Goal: Information Seeking & Learning: Learn about a topic

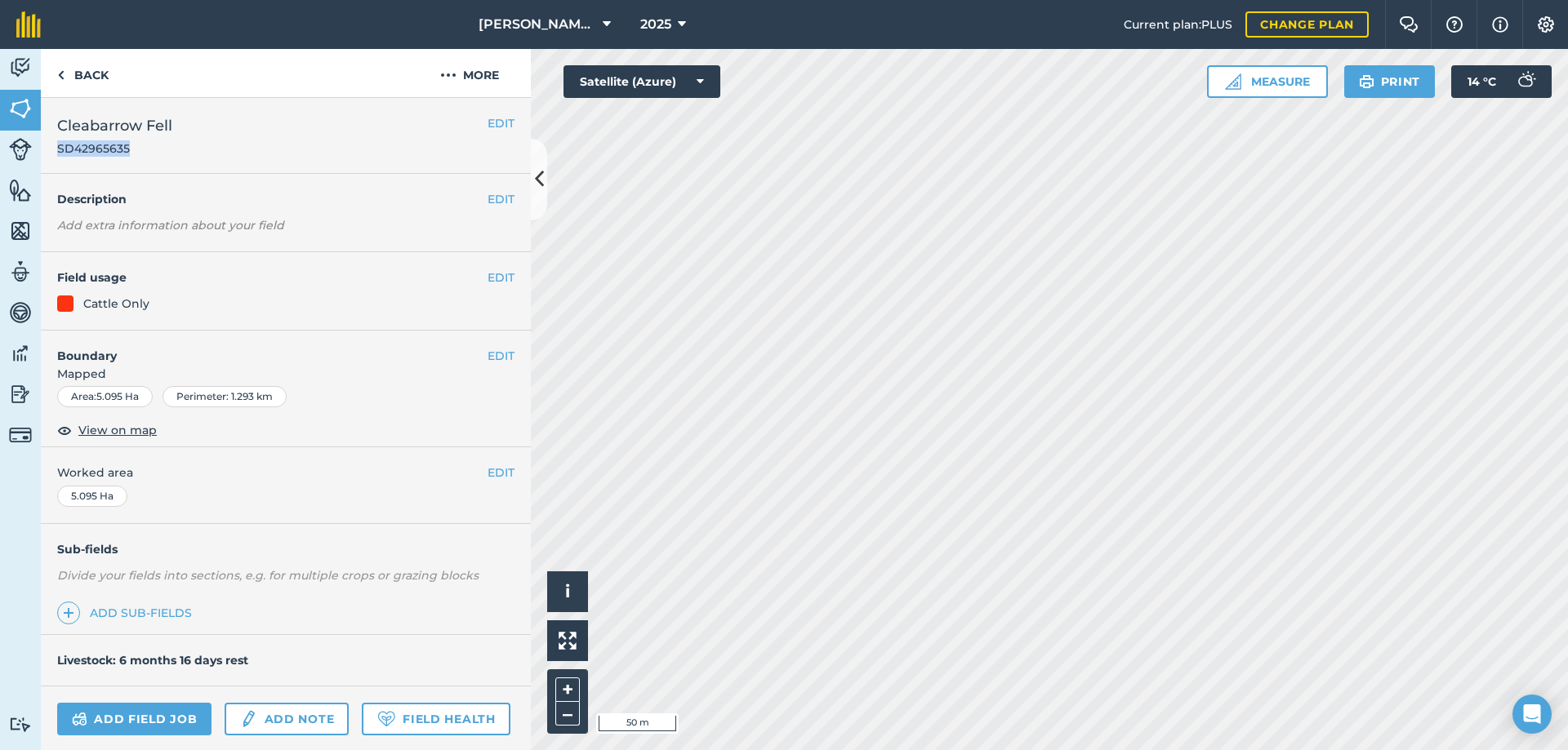
drag, startPoint x: 139, startPoint y: 148, endPoint x: 55, endPoint y: 148, distance: 84.0
click at [55, 148] on div "EDIT Cleabarrow Fell SD42965635" at bounding box center [285, 136] width 490 height 76
copy span "SD42965635"
click at [491, 77] on button "More" at bounding box center [470, 73] width 122 height 48
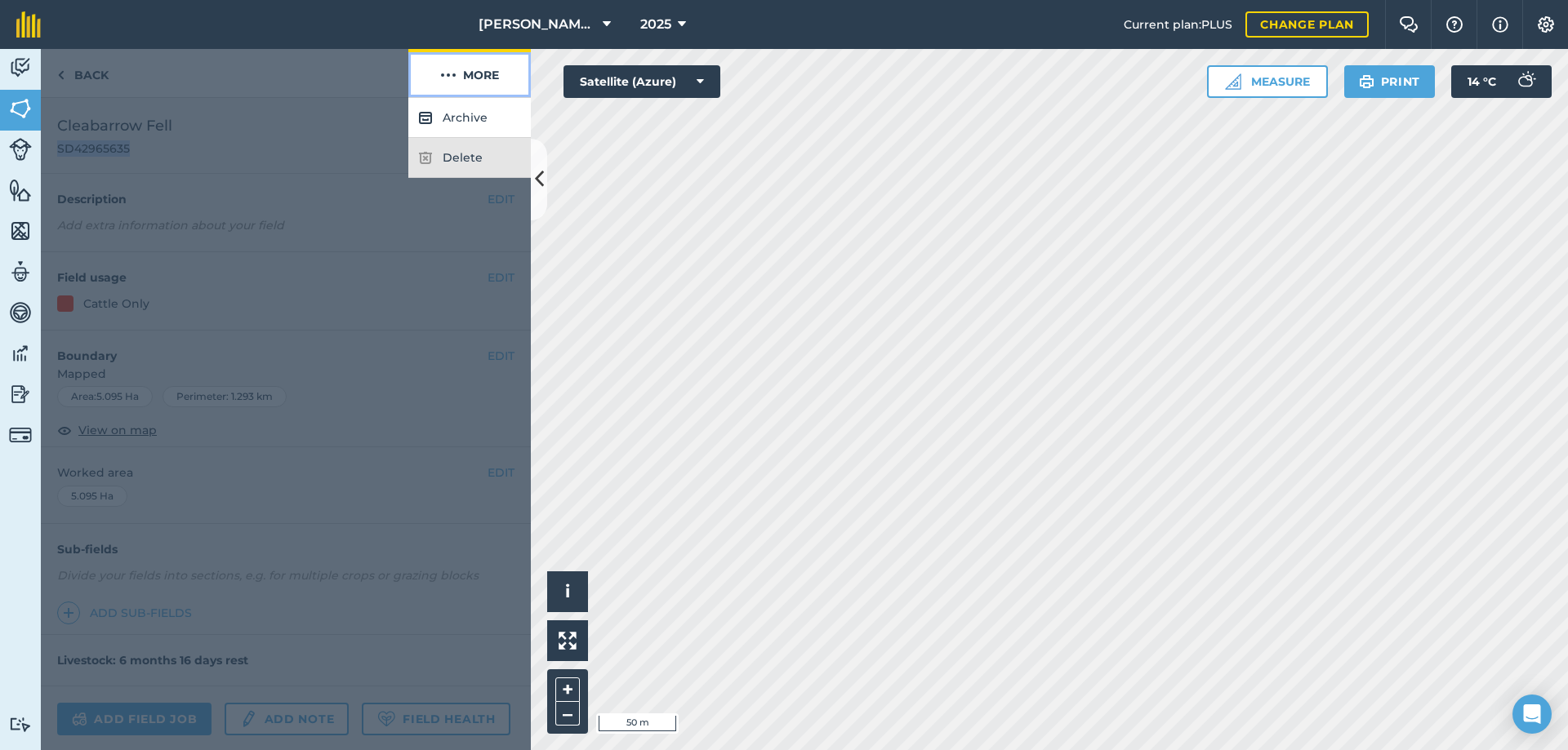
click at [491, 77] on button "More" at bounding box center [470, 73] width 122 height 48
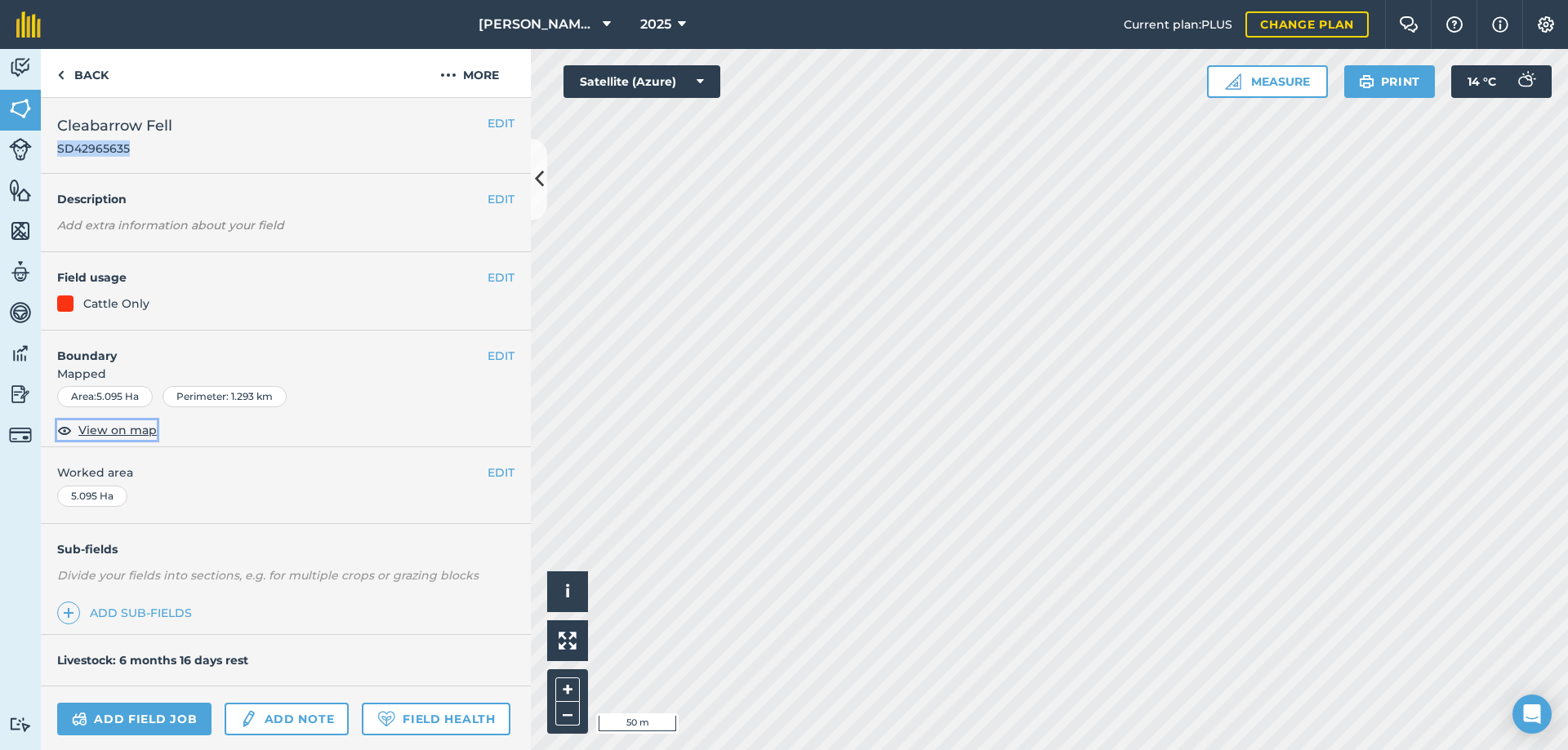
click at [101, 430] on span "View on map" at bounding box center [118, 430] width 79 height 18
click at [18, 104] on img at bounding box center [20, 108] width 23 height 24
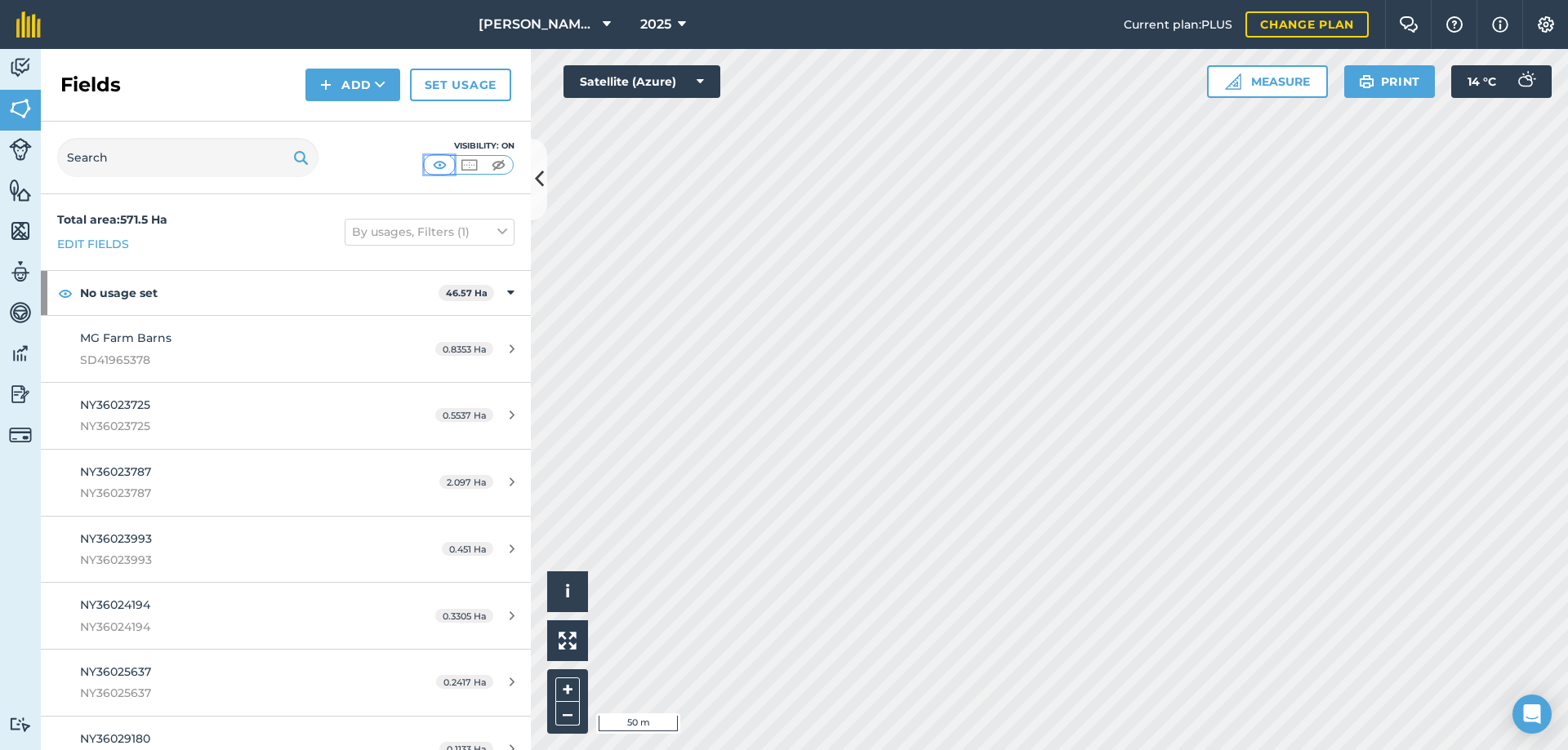
click at [432, 164] on img at bounding box center [440, 165] width 20 height 17
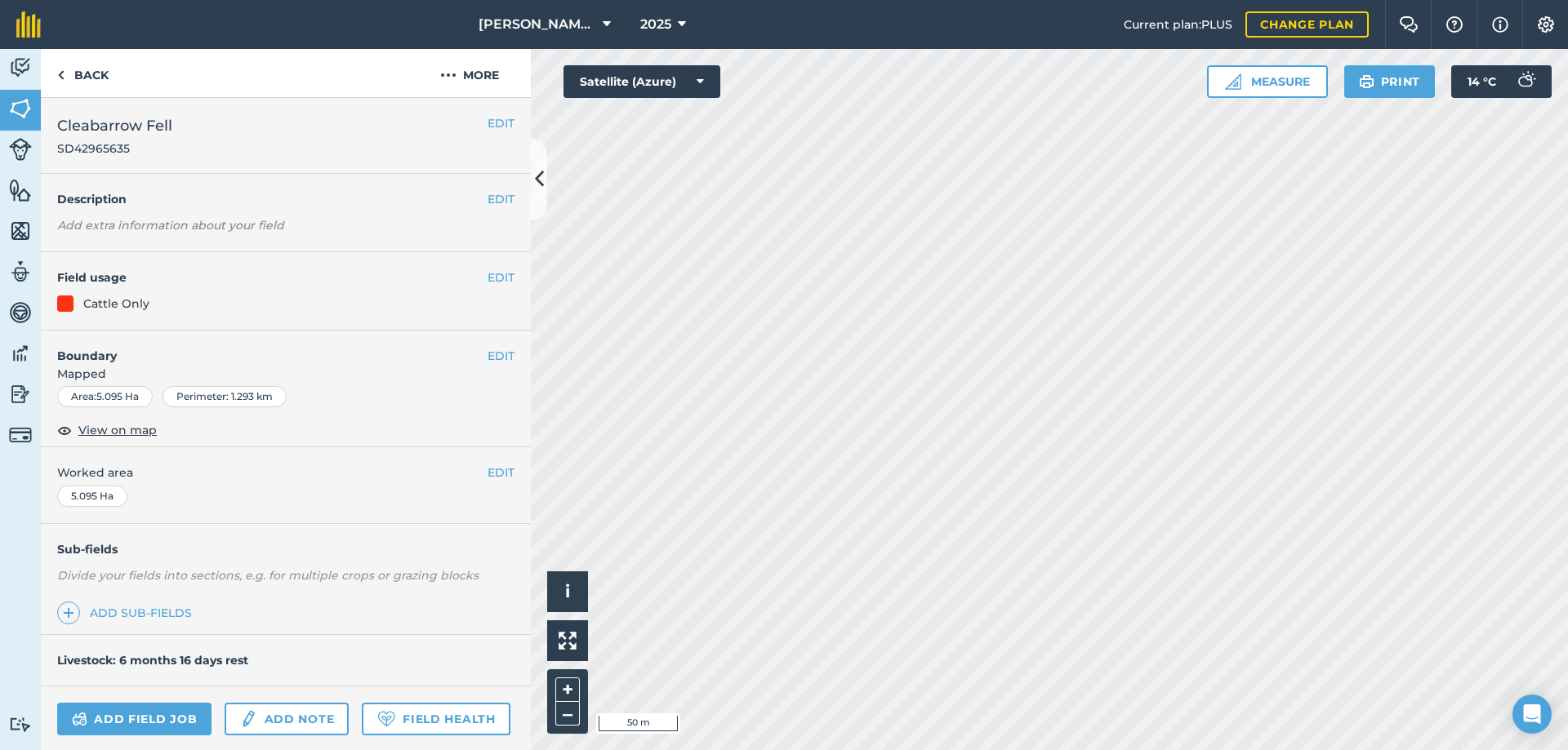
scroll to position [135, 0]
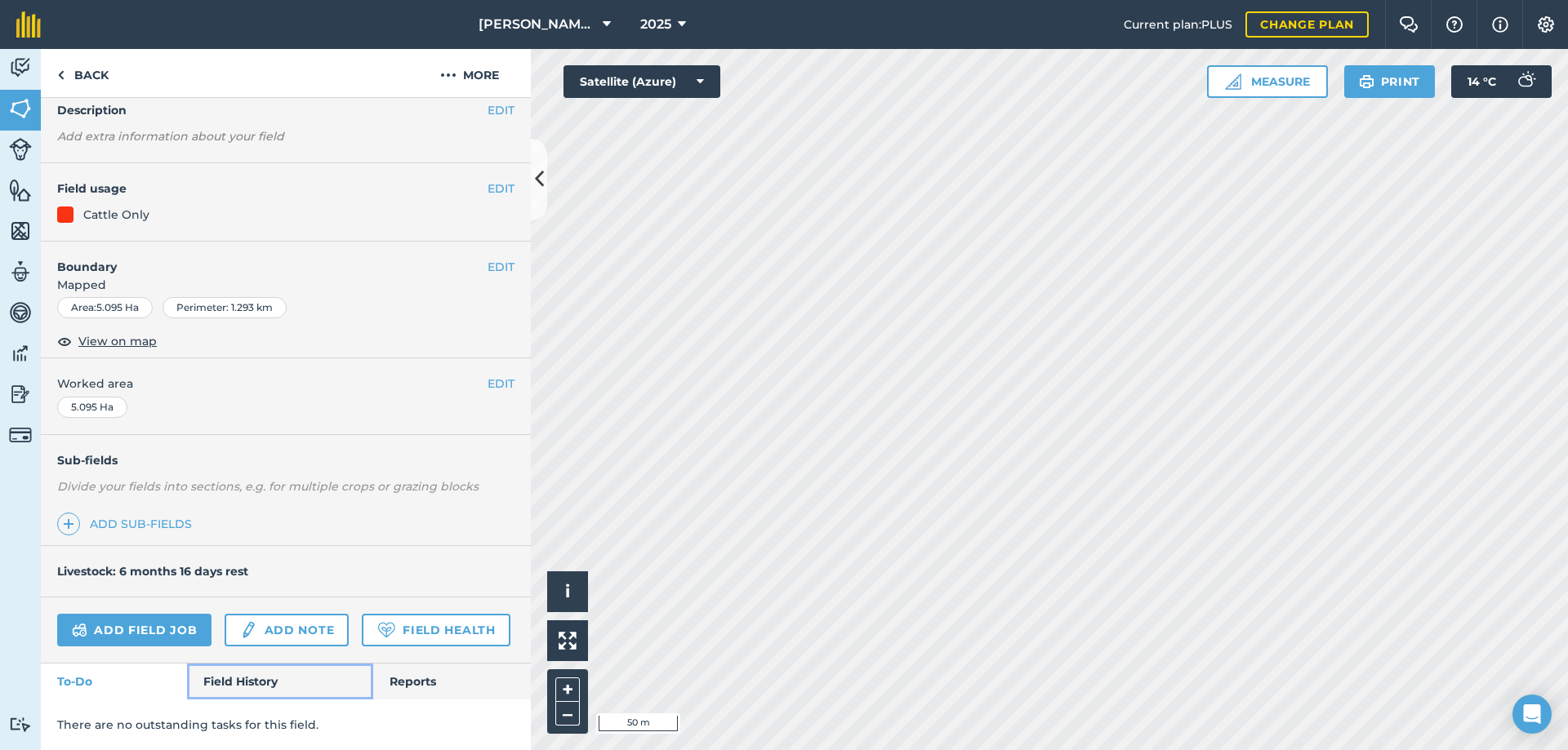
click at [261, 672] on link "Field History" at bounding box center [280, 681] width 185 height 36
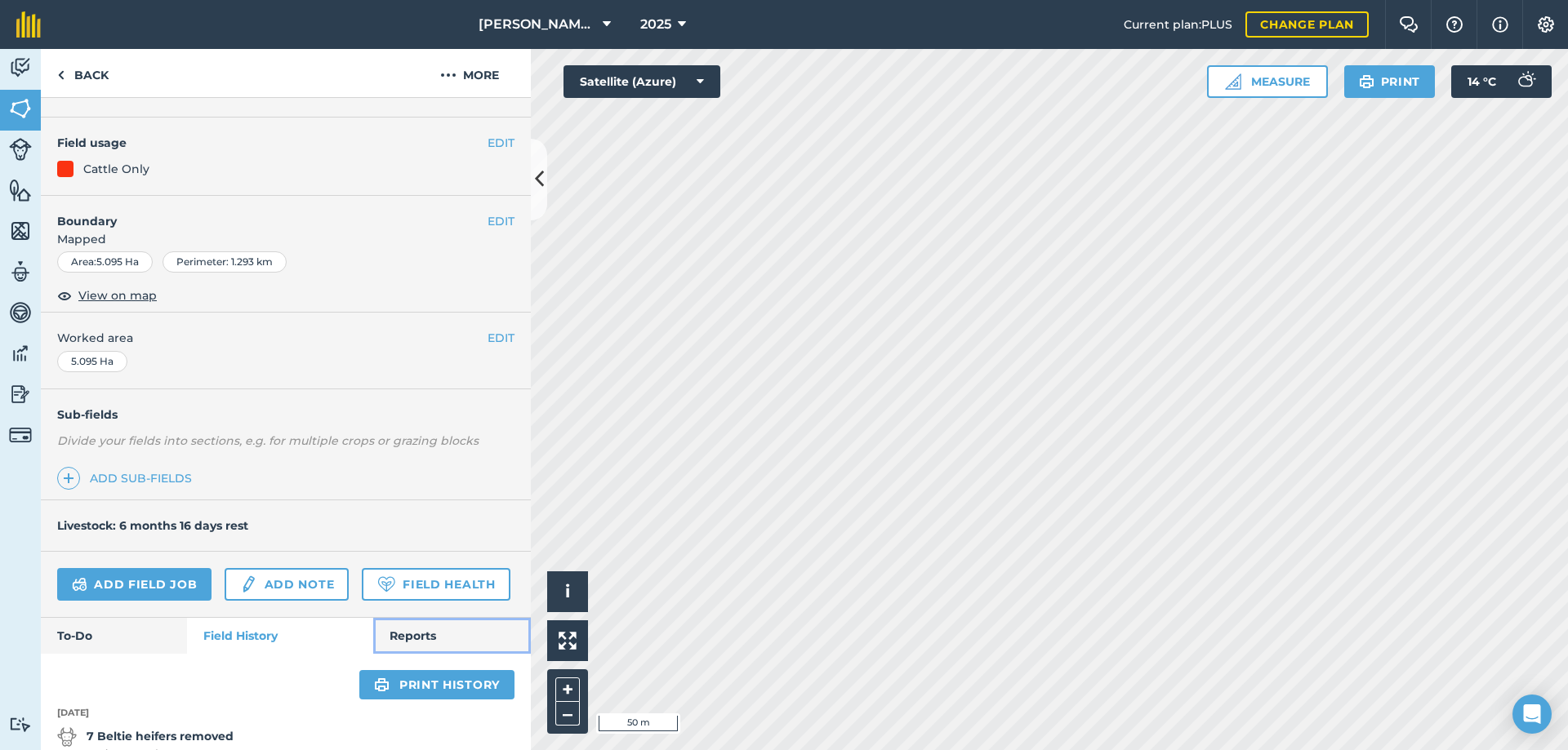
click at [381, 654] on link "Reports" at bounding box center [452, 636] width 157 height 36
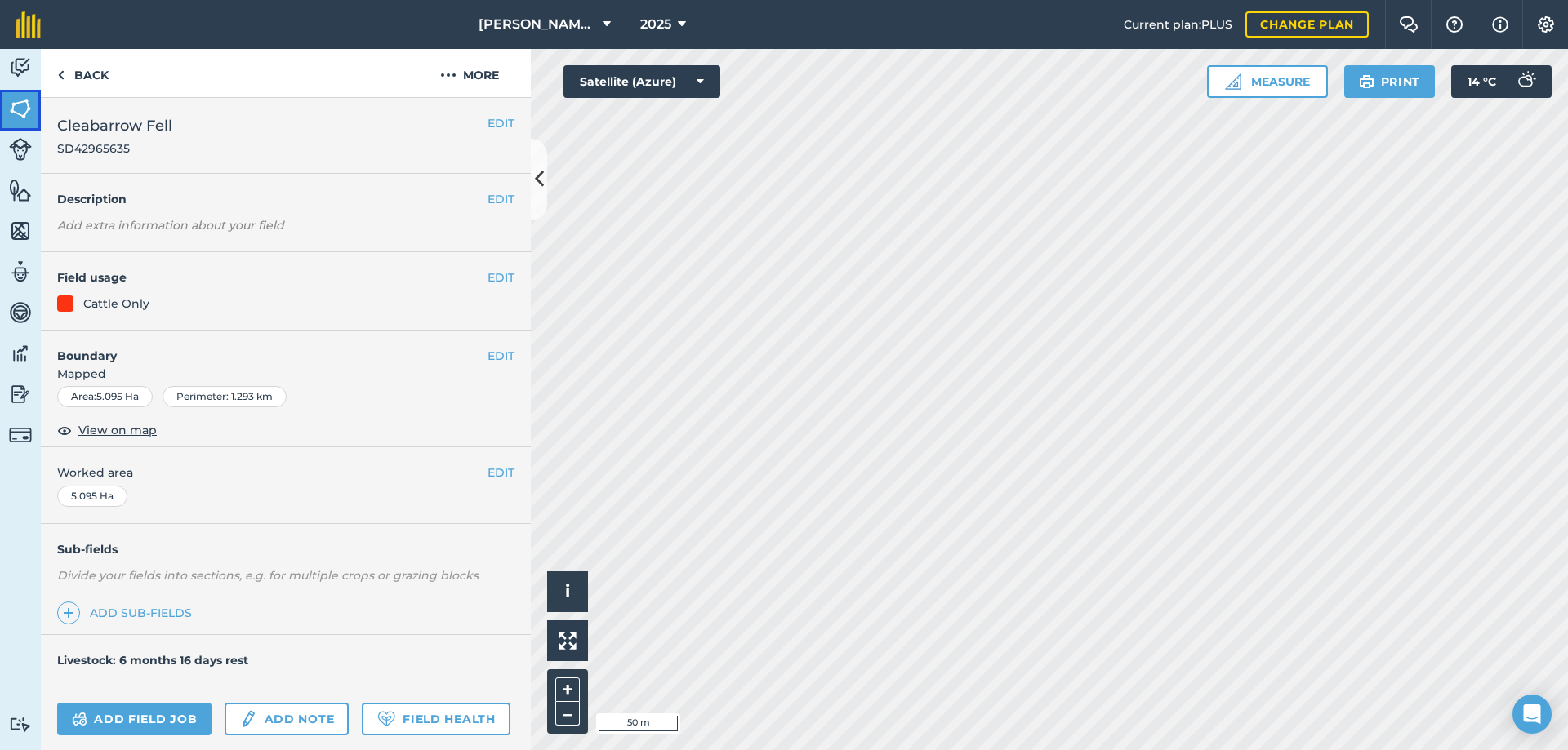
click at [12, 104] on img at bounding box center [20, 108] width 23 height 24
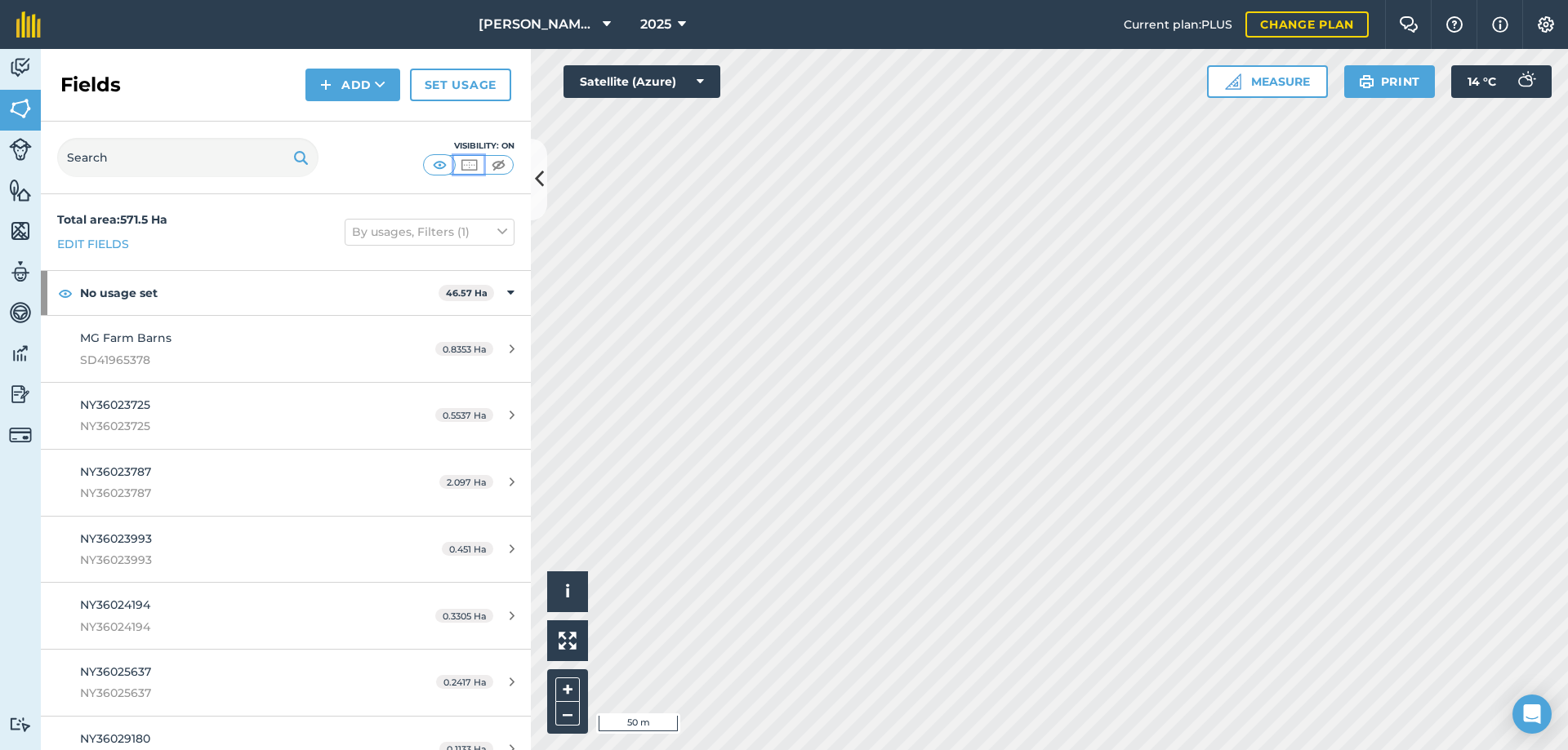
click at [466, 162] on img at bounding box center [470, 165] width 20 height 17
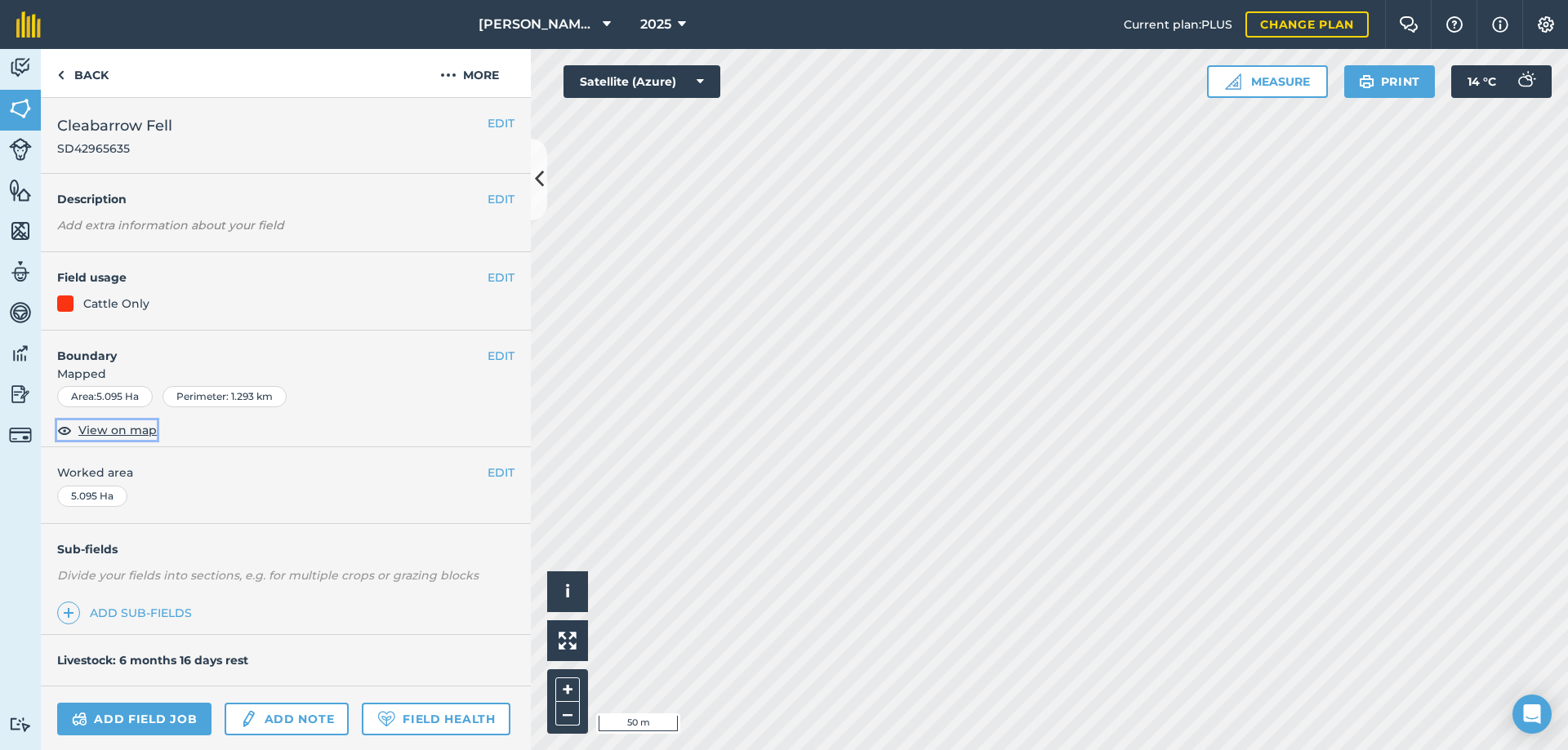
click at [119, 427] on span "View on map" at bounding box center [118, 430] width 79 height 18
